Goal: Check status

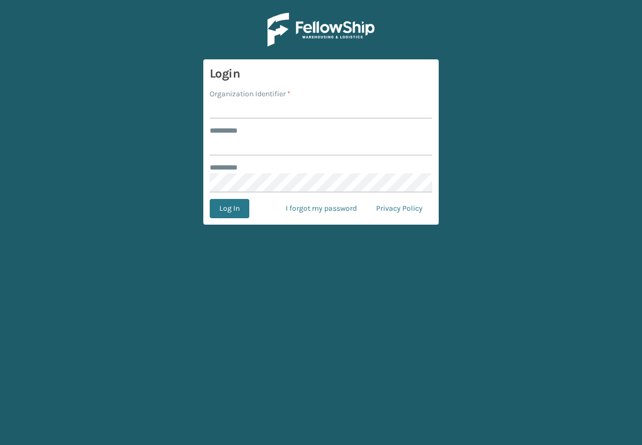
type input "*****"
click at [326, 110] on input "Organization Identifier *" at bounding box center [321, 109] width 223 height 19
type input "SleepGeekz"
click at [243, 215] on button "Log In" at bounding box center [230, 208] width 40 height 19
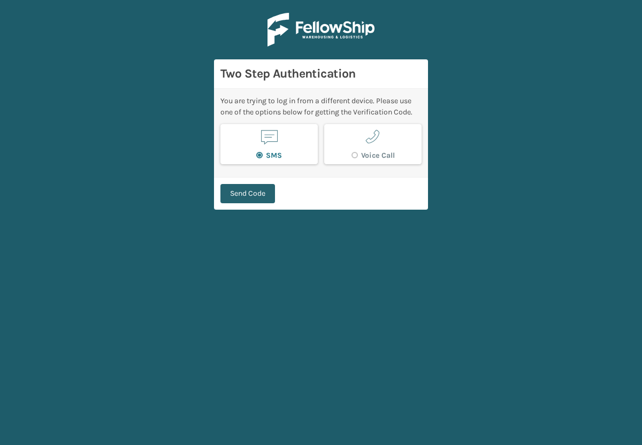
click at [260, 202] on button "Send Code" at bounding box center [247, 193] width 55 height 19
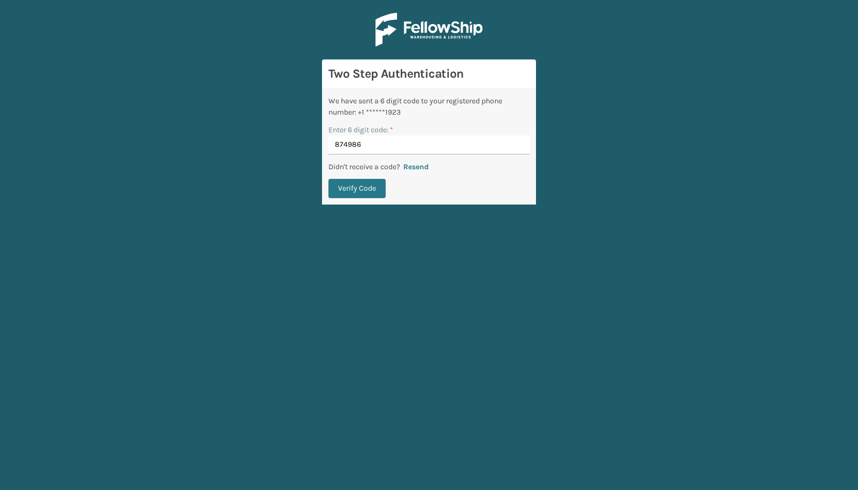
type input "874986"
click at [329, 179] on button "Verify Code" at bounding box center [357, 188] width 57 height 19
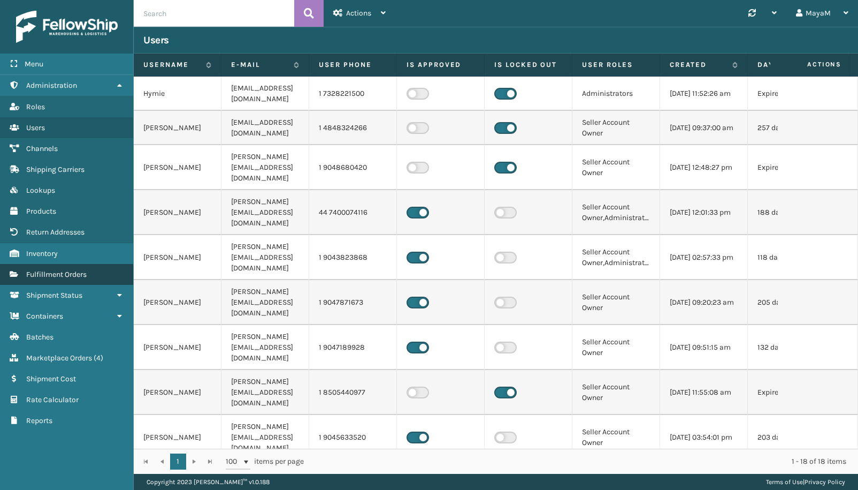
click at [60, 274] on span "Fulfillment Orders" at bounding box center [56, 274] width 60 height 9
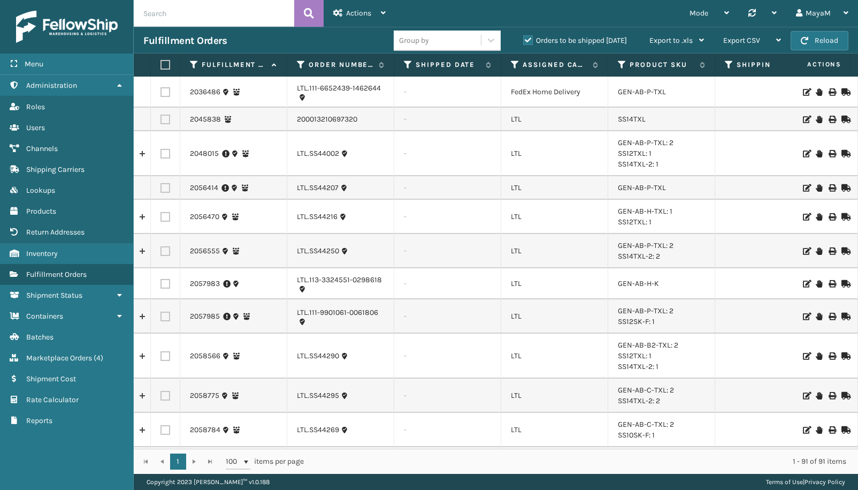
click at [156, 18] on input "text" at bounding box center [214, 13] width 161 height 27
paste input "200013814514611"
type input "200013814514611"
click at [305, 12] on icon at bounding box center [309, 13] width 10 height 16
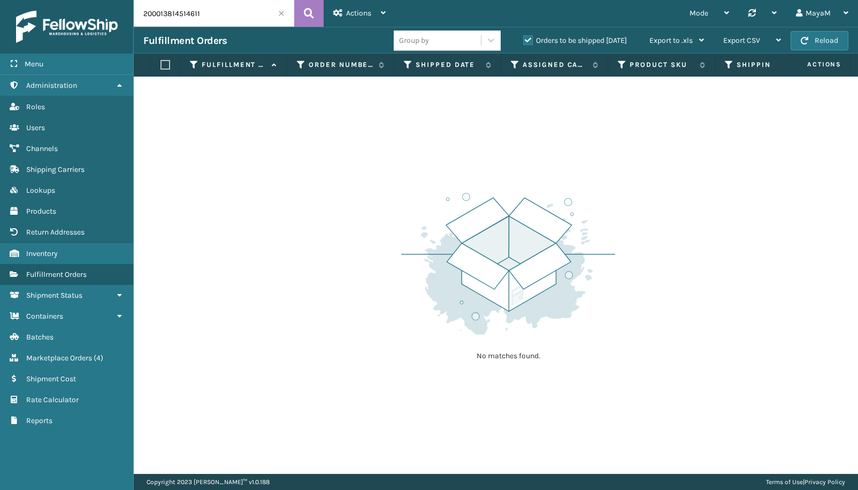
click at [532, 43] on label "Orders to be shipped [DATE]" at bounding box center [575, 40] width 104 height 9
click at [524, 41] on input "Orders to be shipped [DATE]" at bounding box center [523, 37] width 1 height 7
